Goal: Task Accomplishment & Management: Manage account settings

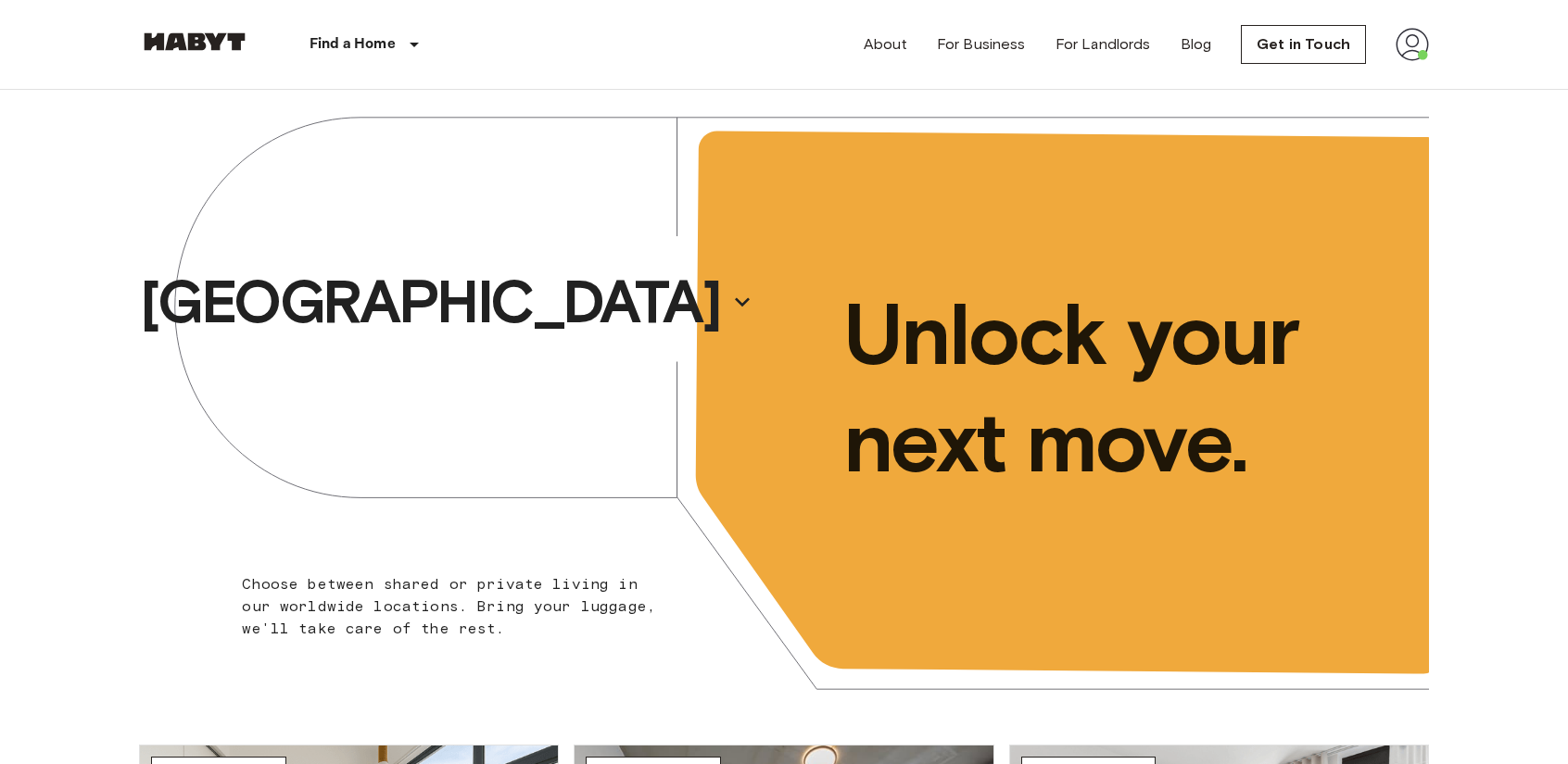
click at [1407, 31] on img at bounding box center [1412, 45] width 34 height 34
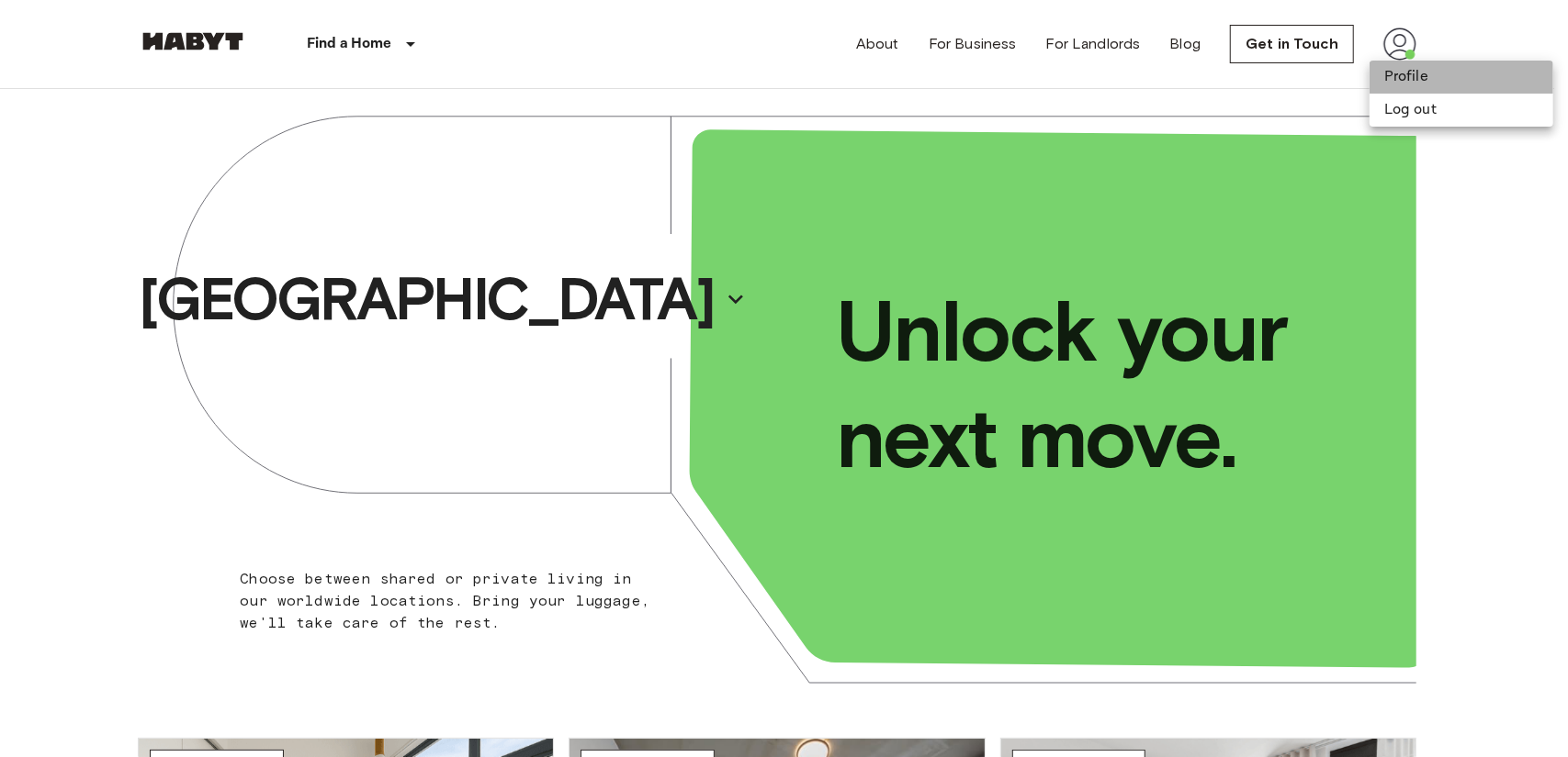
click at [1406, 90] on li "Profile" at bounding box center [1461, 78] width 184 height 33
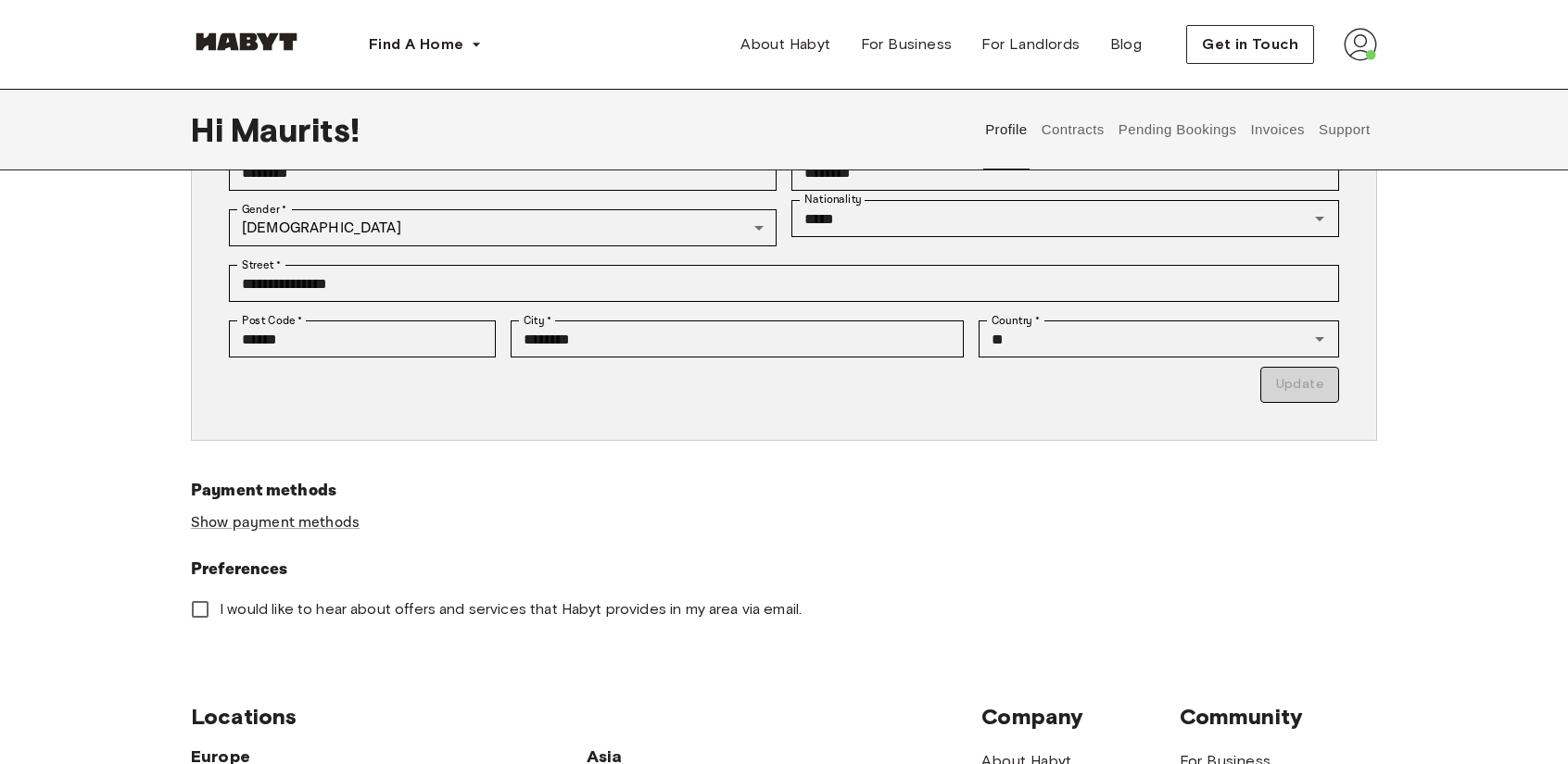
scroll to position [344, 0]
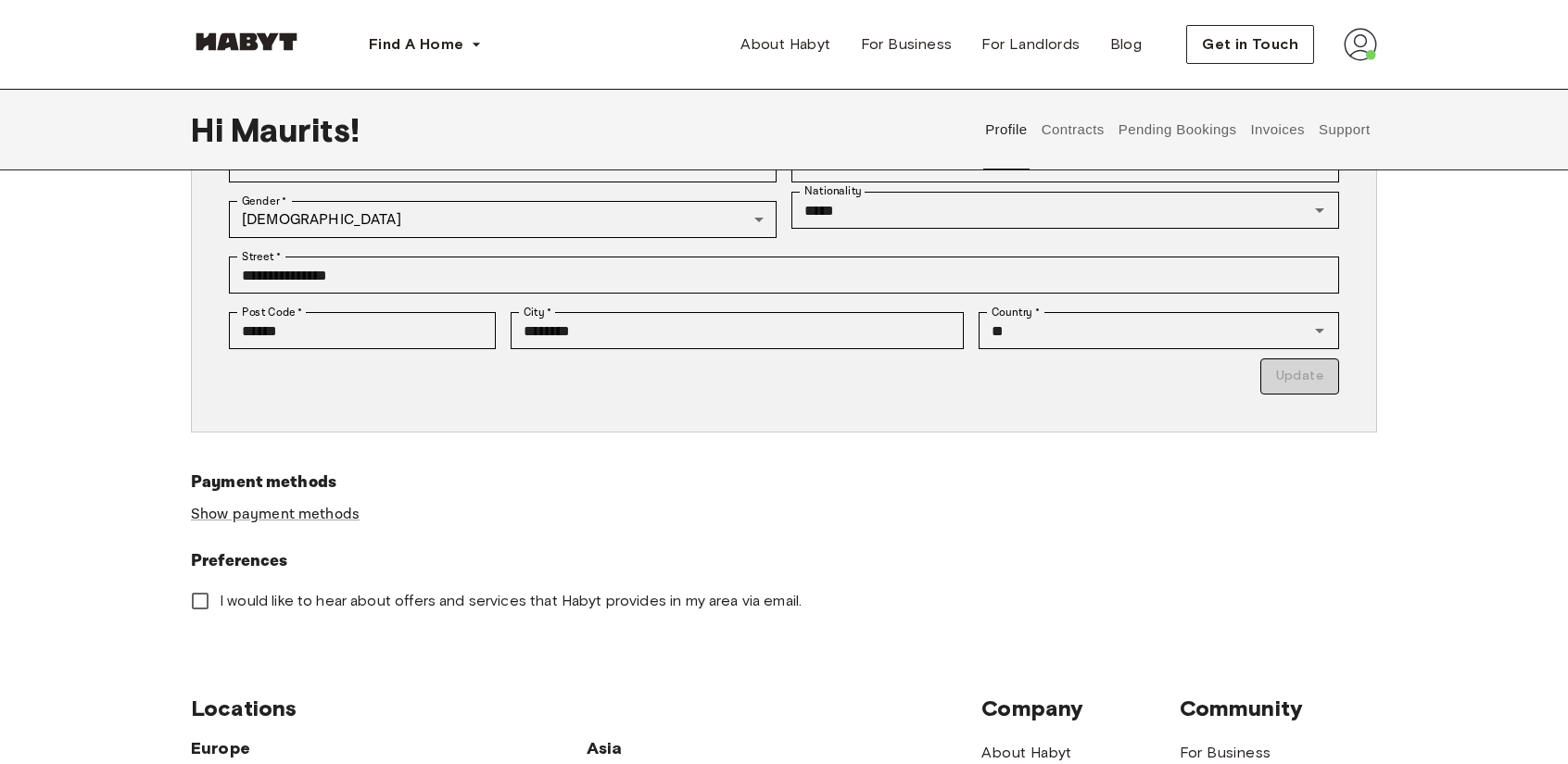
click at [1049, 126] on button "Contracts" at bounding box center [1073, 130] width 67 height 81
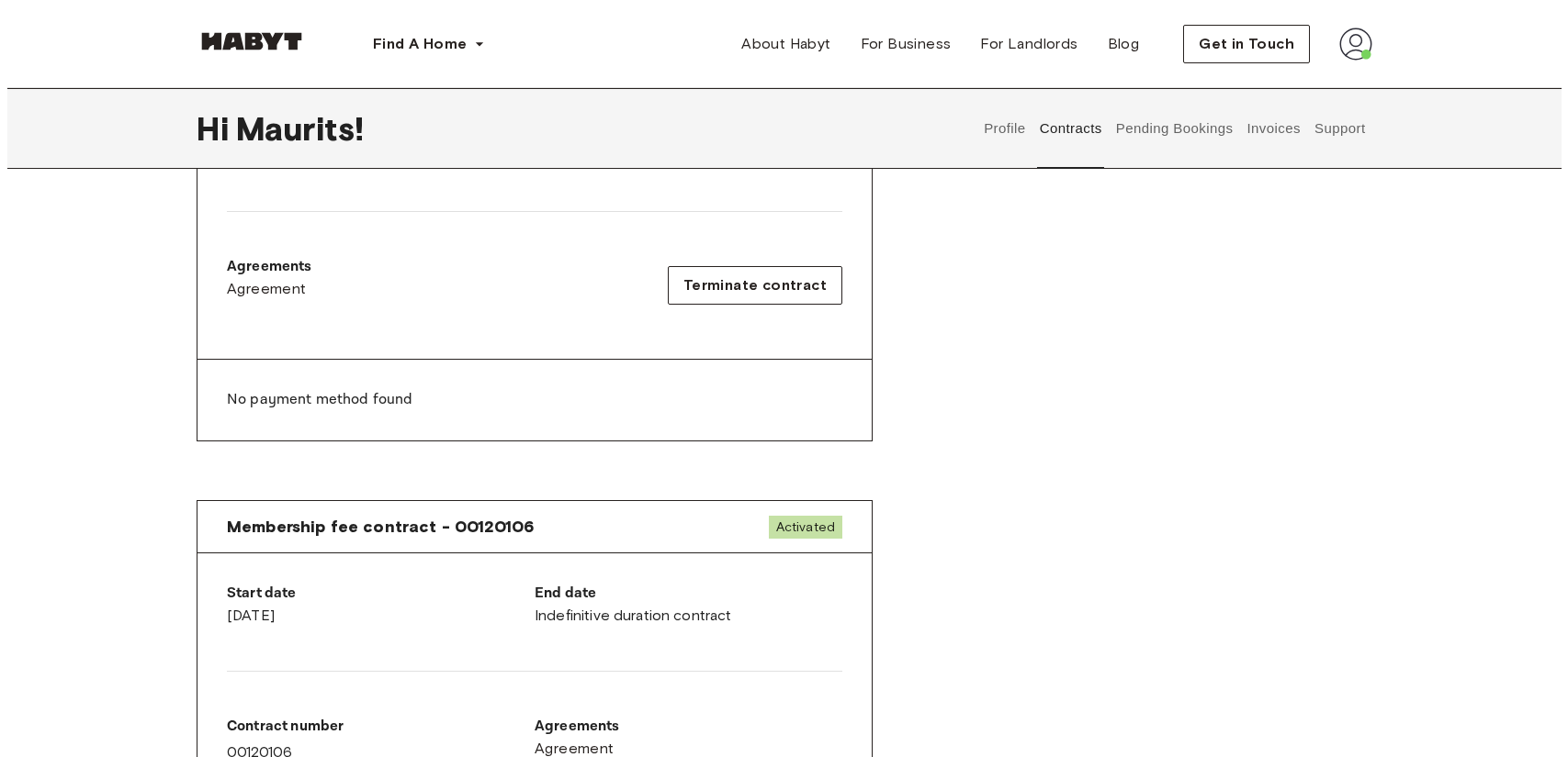
scroll to position [544, 0]
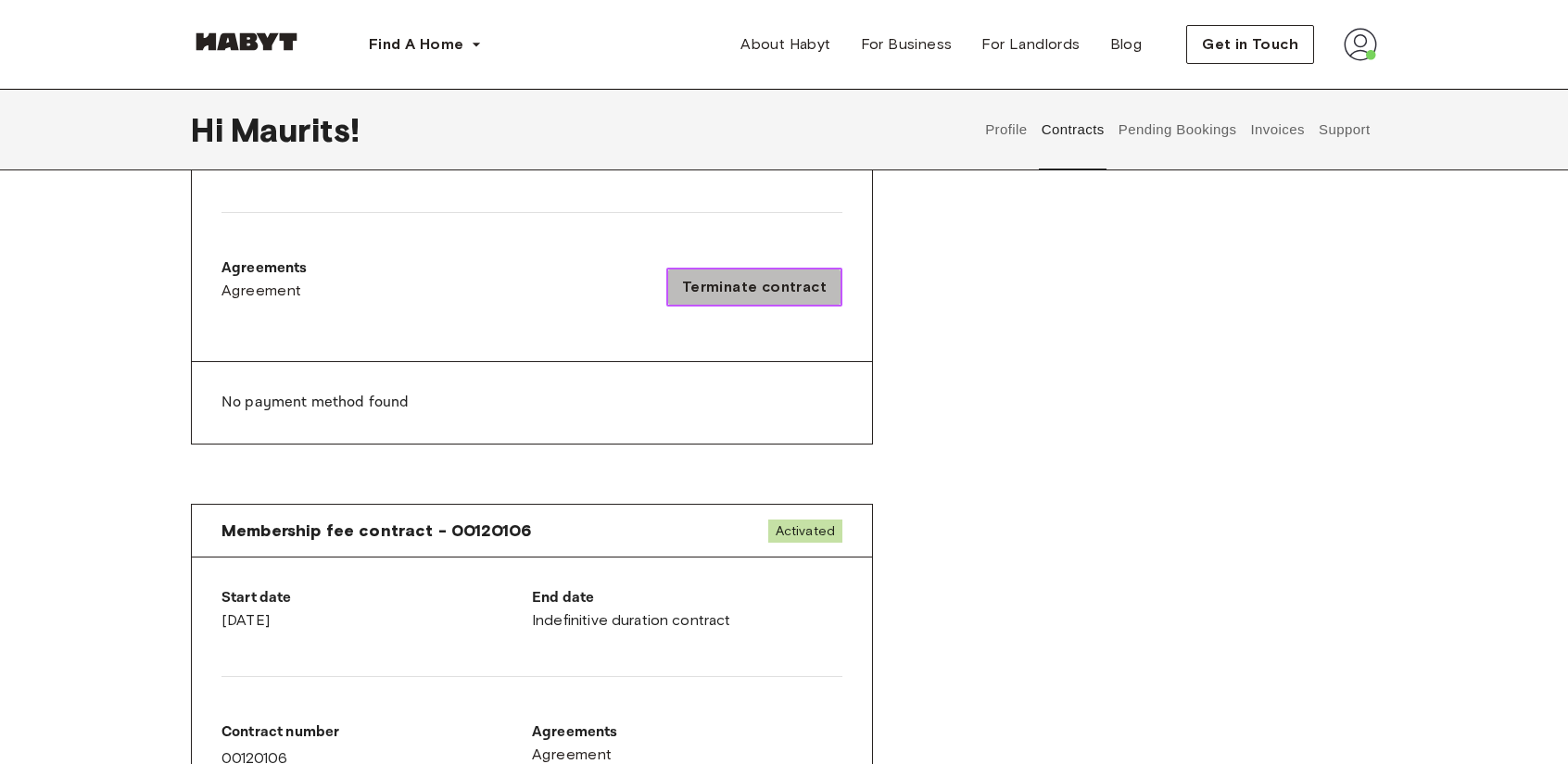
click at [774, 279] on span "Terminate contract" at bounding box center [754, 287] width 145 height 22
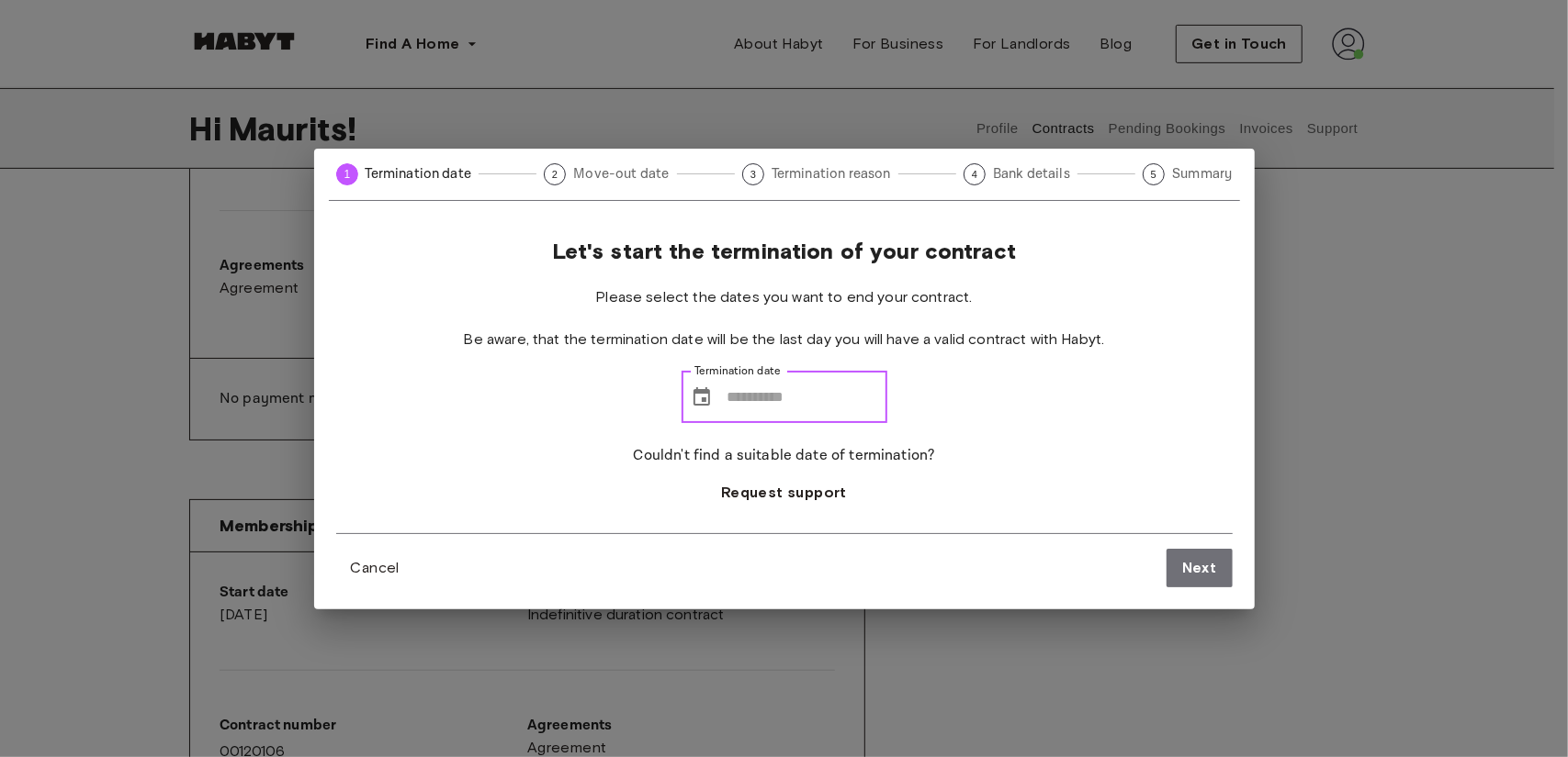
click at [813, 407] on input "Termination date" at bounding box center [808, 397] width 159 height 51
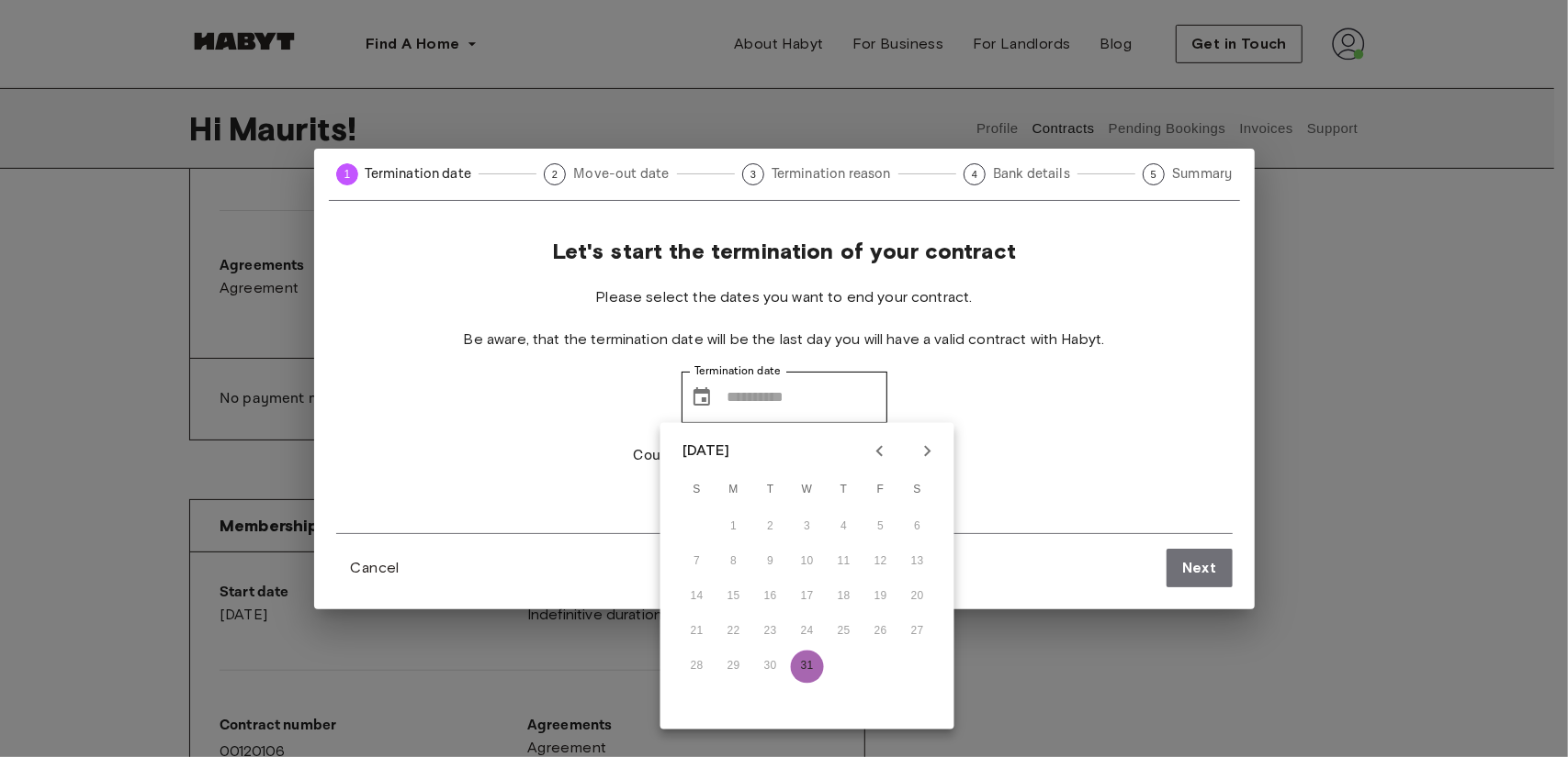
click at [806, 658] on button "31" at bounding box center [808, 668] width 33 height 33
type input "**********"
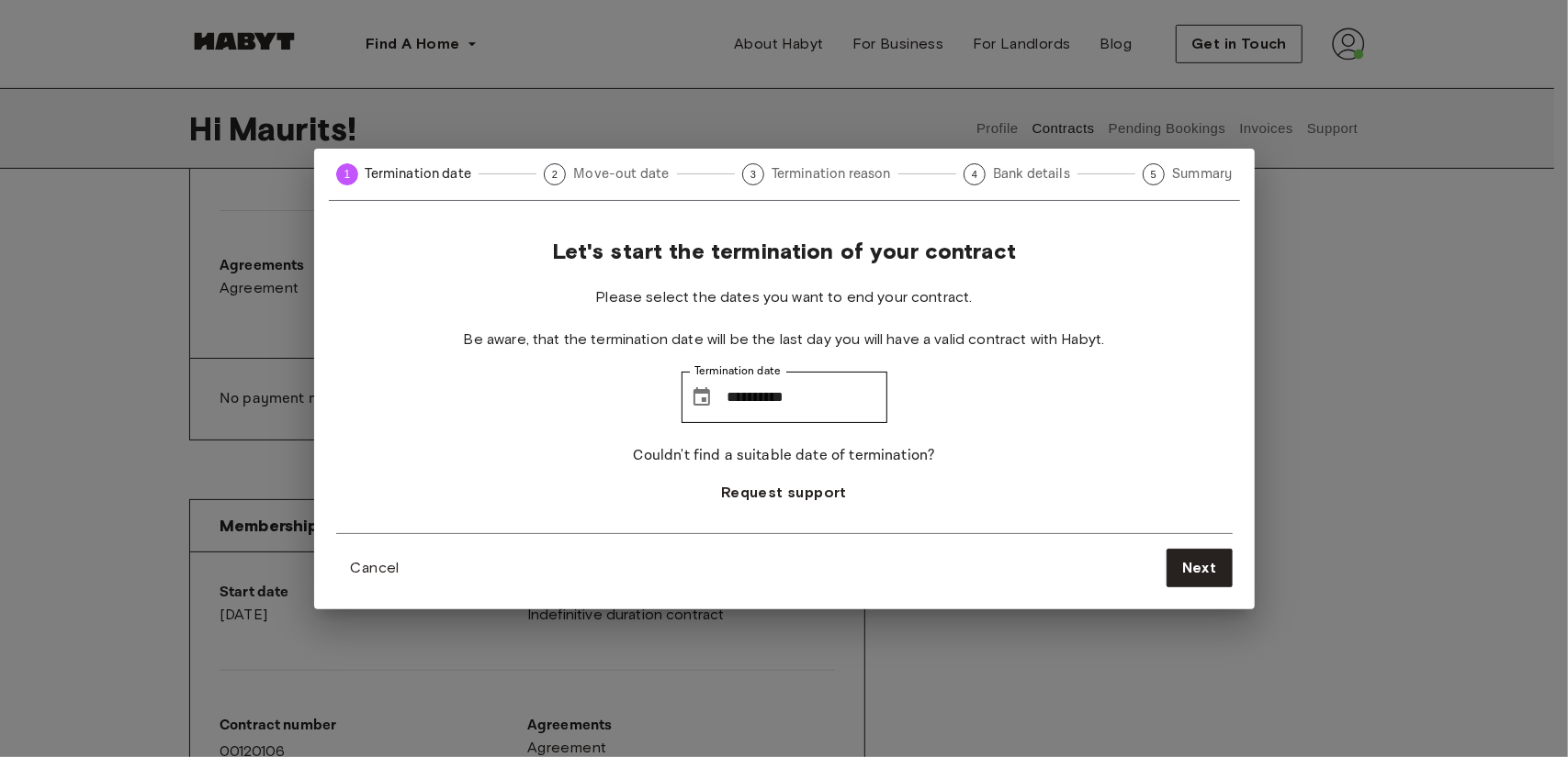
click at [983, 404] on div "**********" at bounding box center [784, 385] width 896 height 296
click at [1177, 557] on button "Next" at bounding box center [1199, 567] width 66 height 38
